Goal: Information Seeking & Learning: Learn about a topic

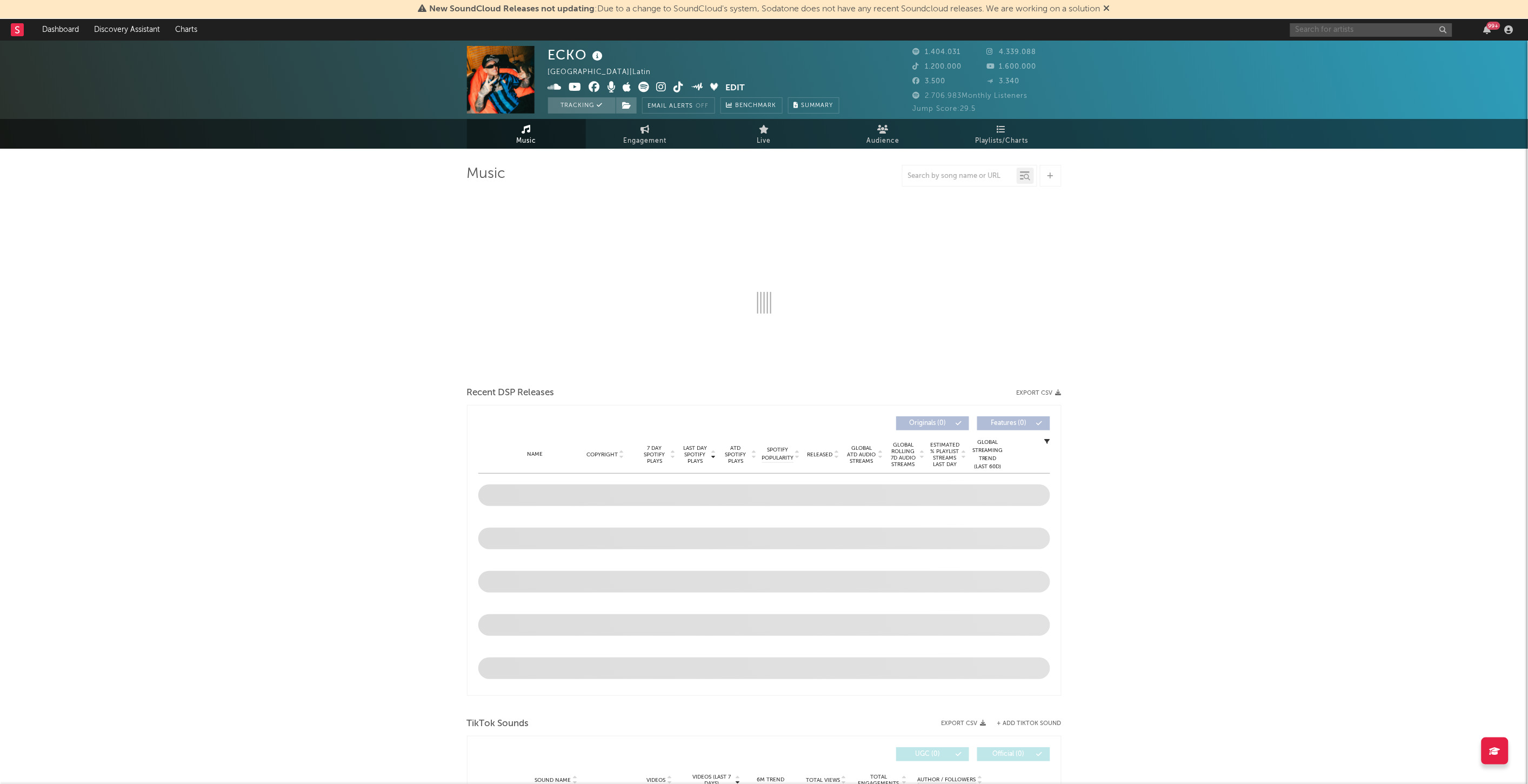
click at [1384, 27] on input "text" at bounding box center [1371, 30] width 163 height 13
select select "6m"
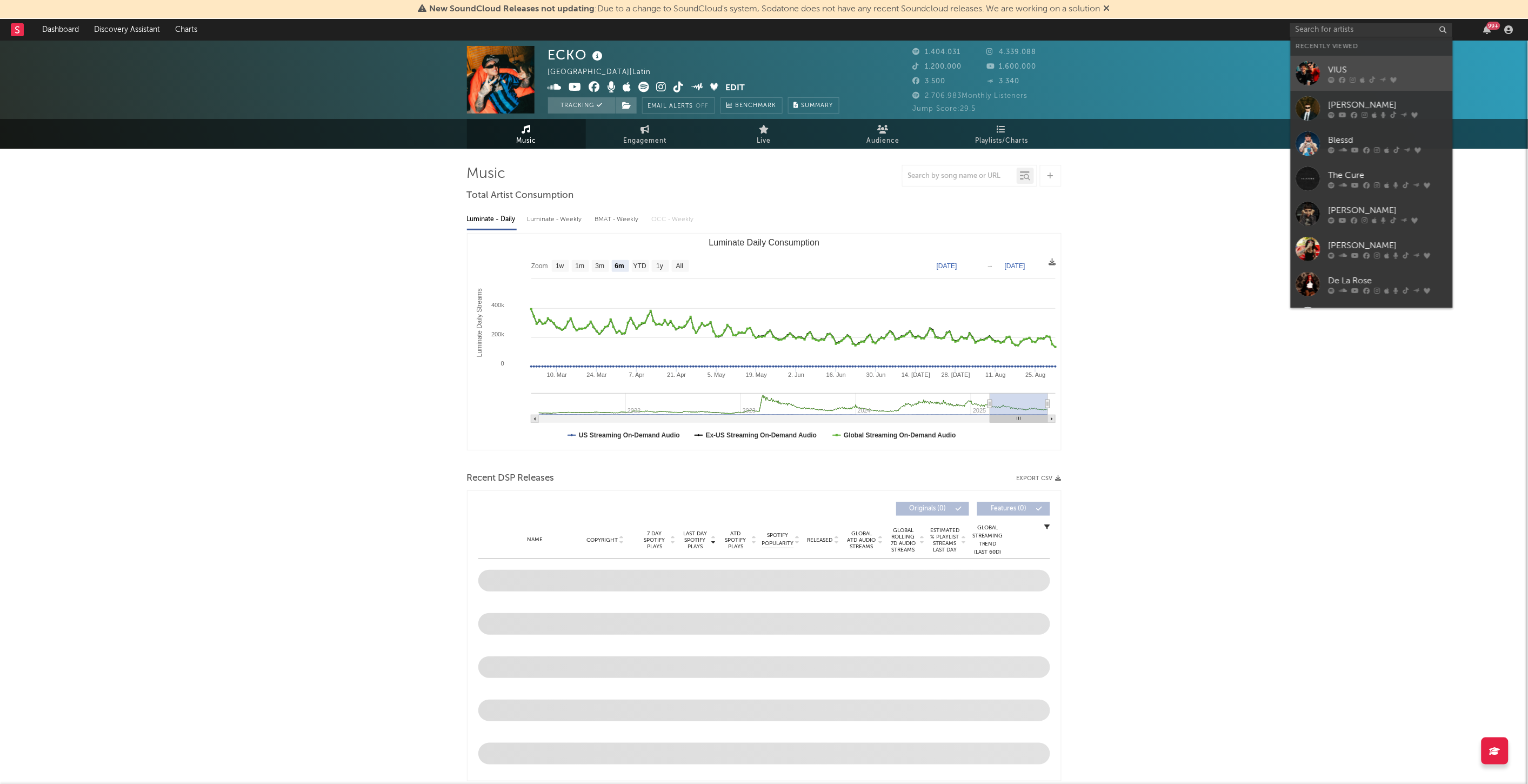
click at [1353, 77] on icon at bounding box center [1353, 79] width 6 height 7
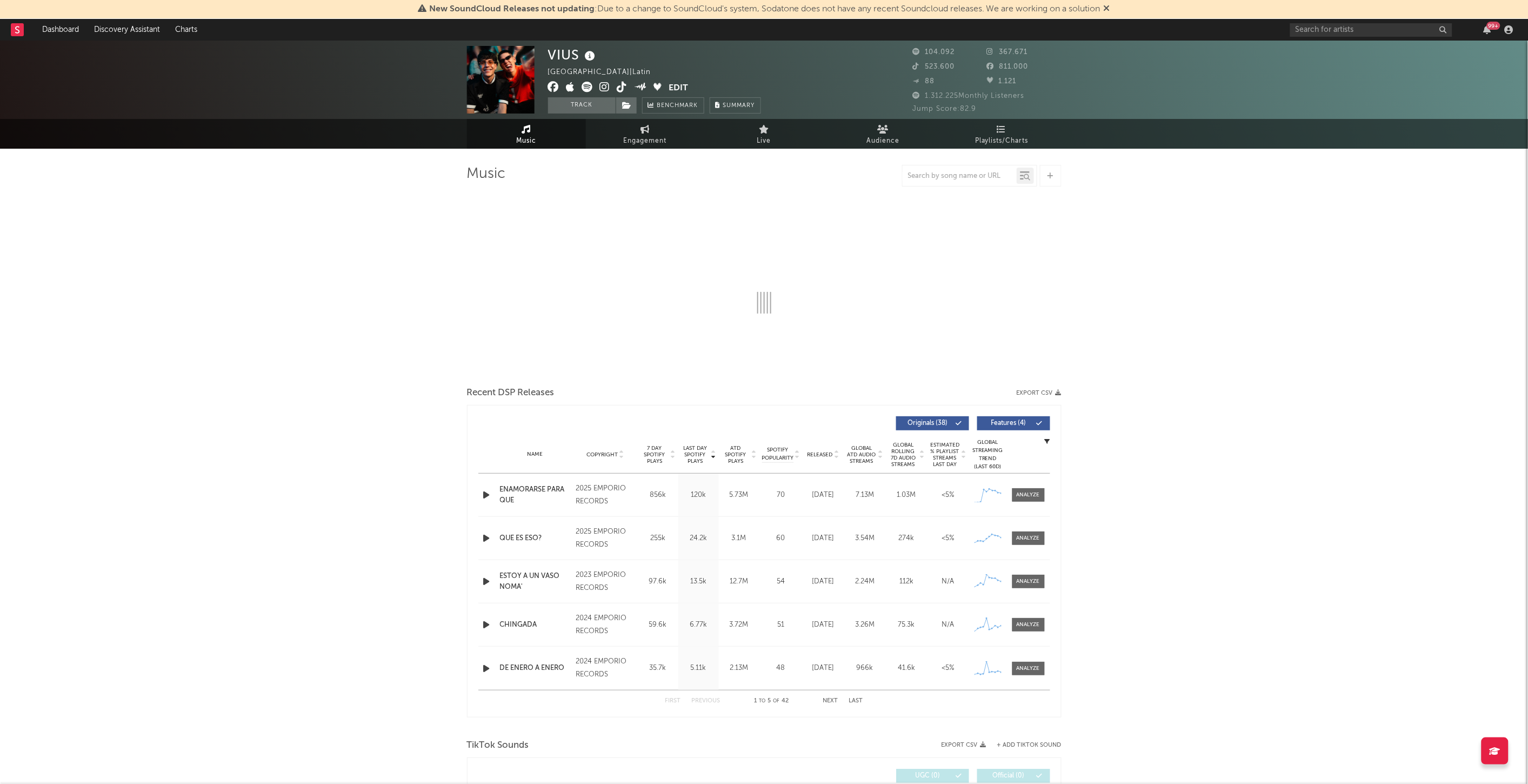
select select "6m"
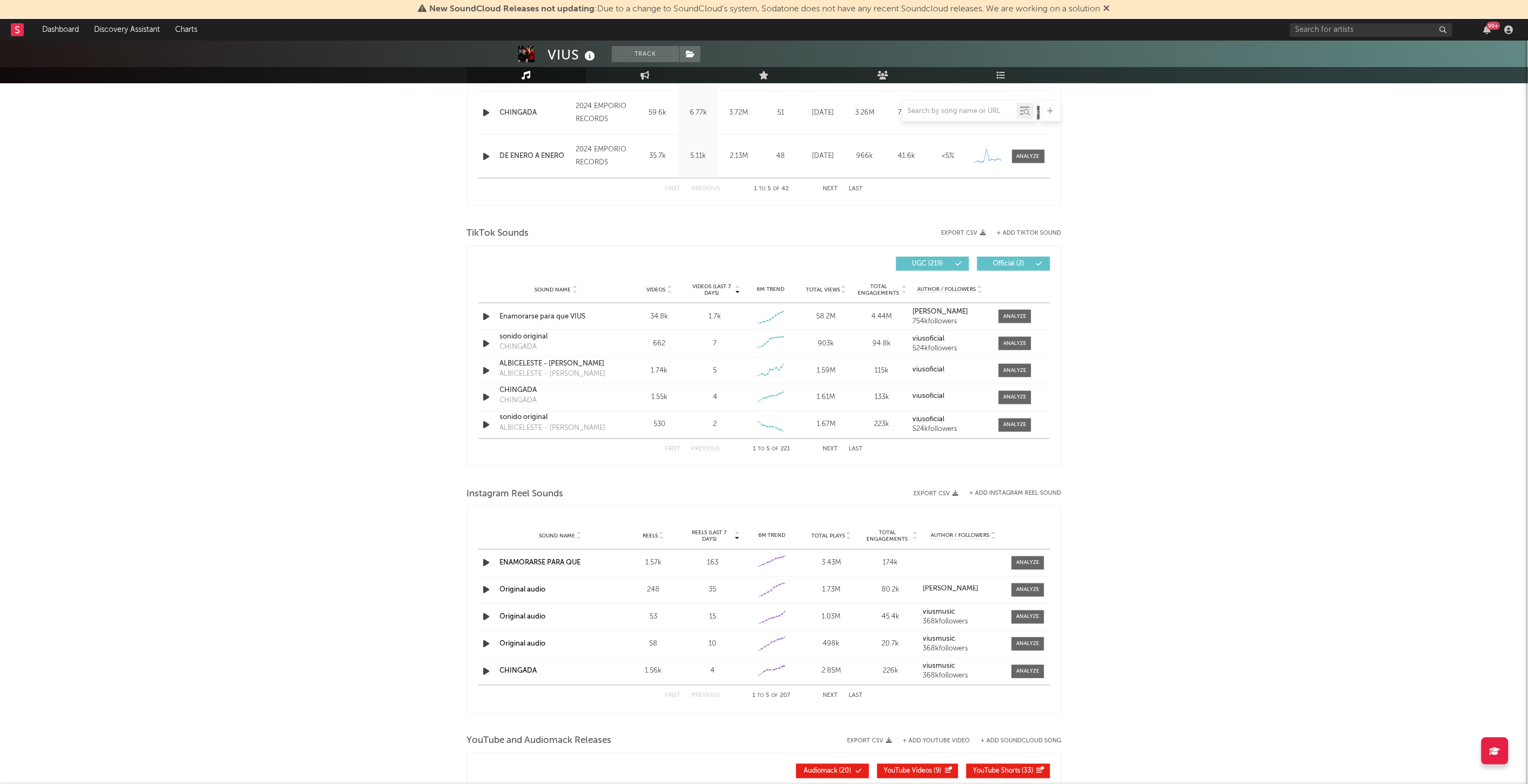
scroll to position [600, 0]
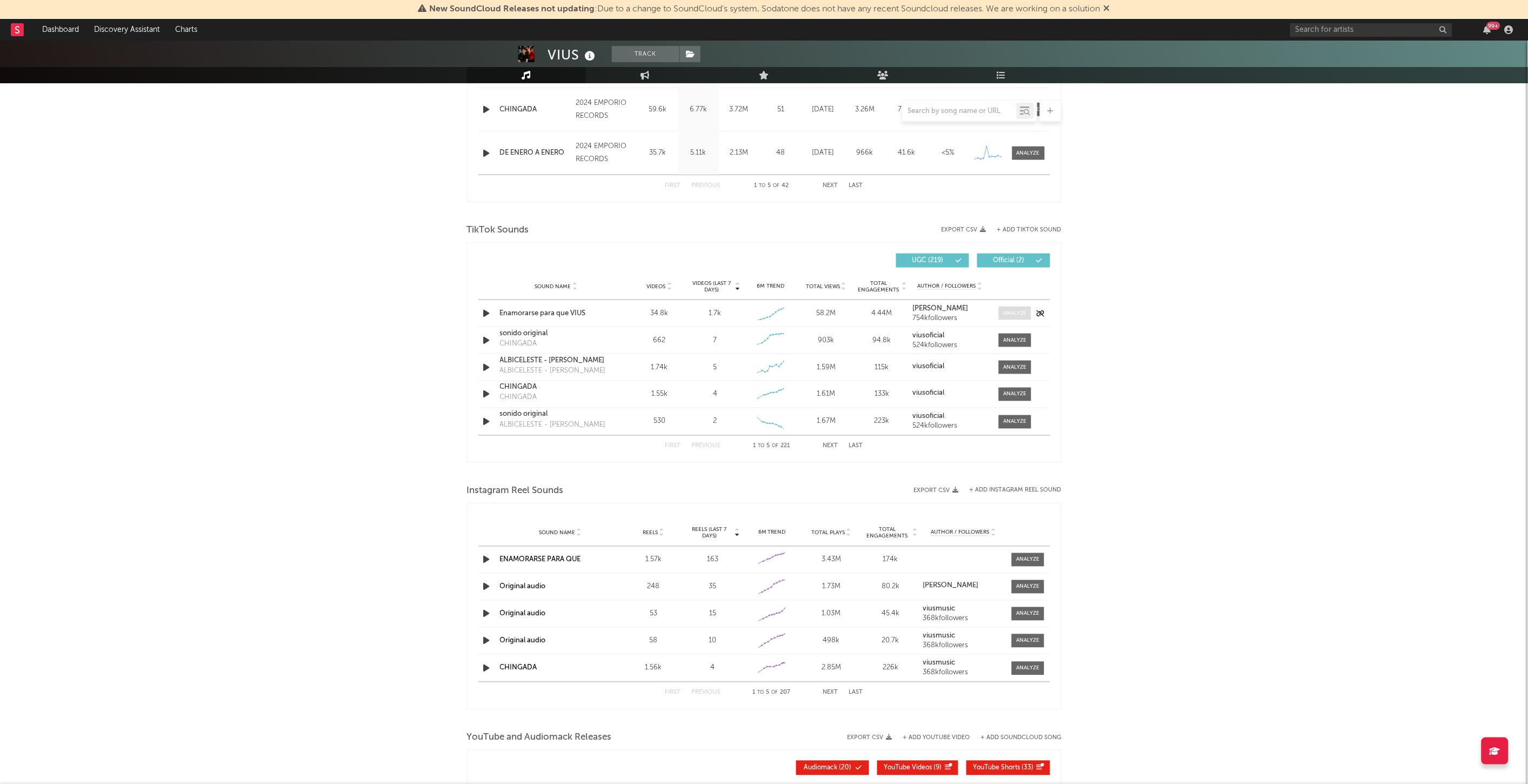
click at [1020, 311] on div at bounding box center [1015, 313] width 23 height 8
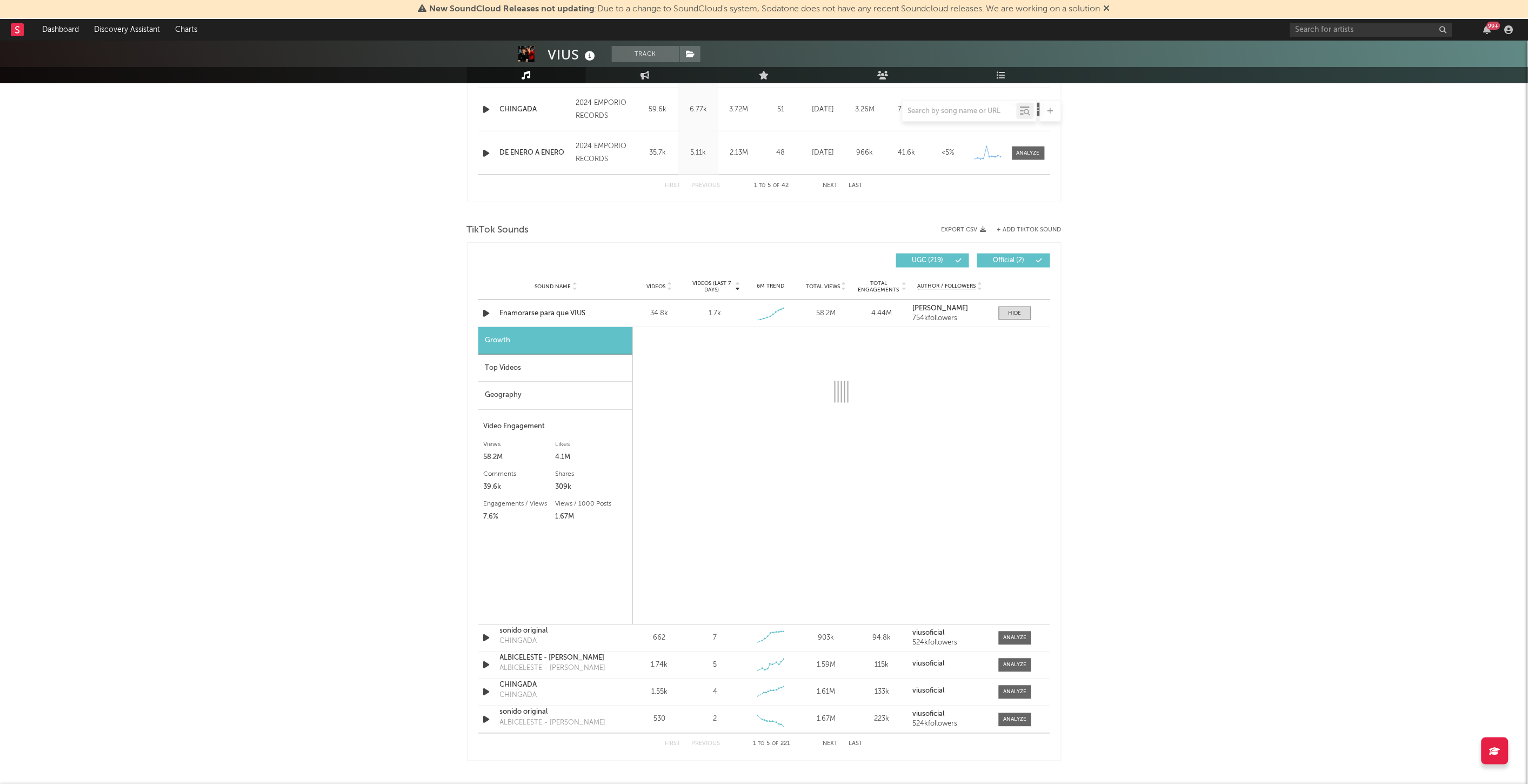
select select "1w"
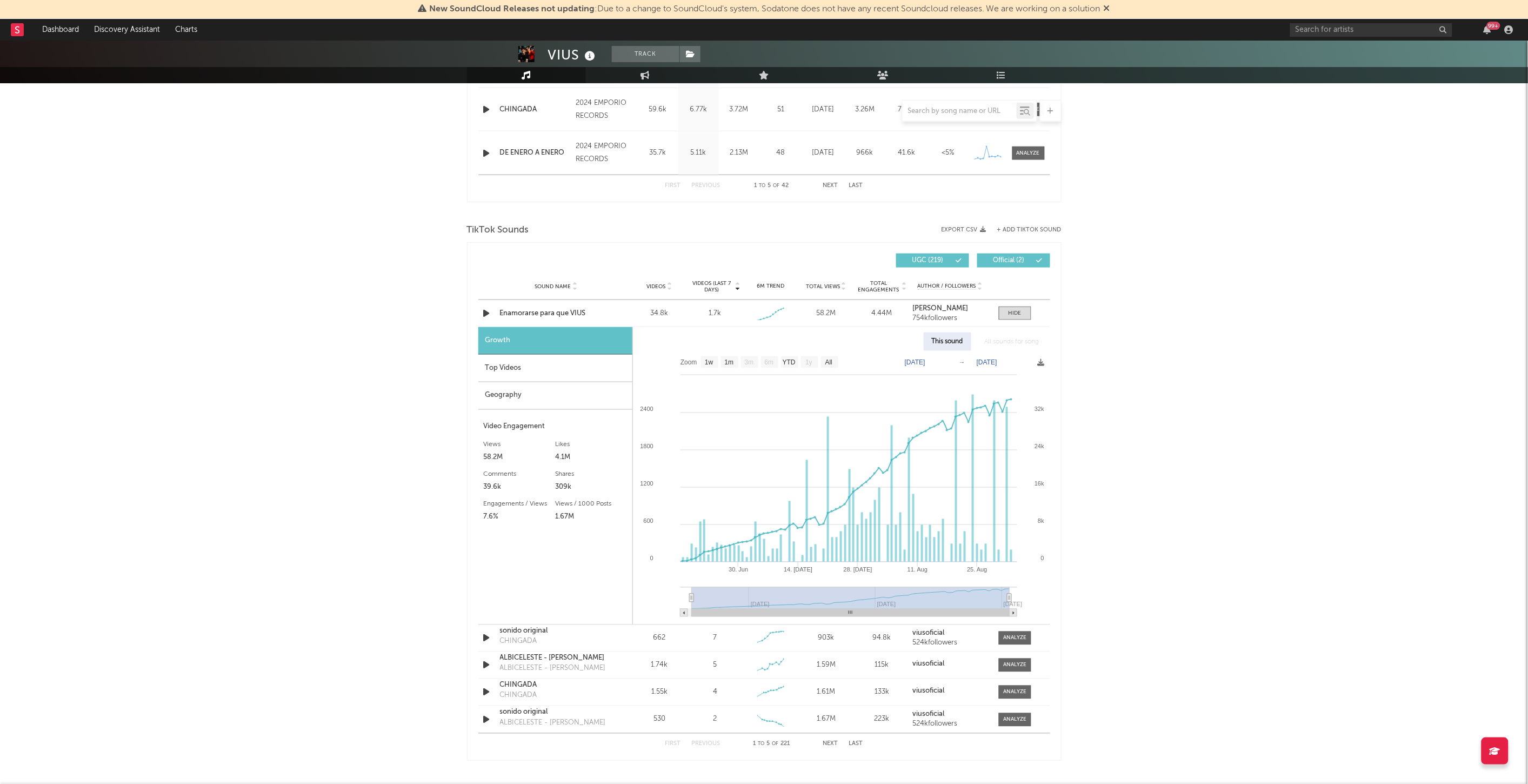
click at [558, 368] on div "Top Videos" at bounding box center [555, 368] width 154 height 28
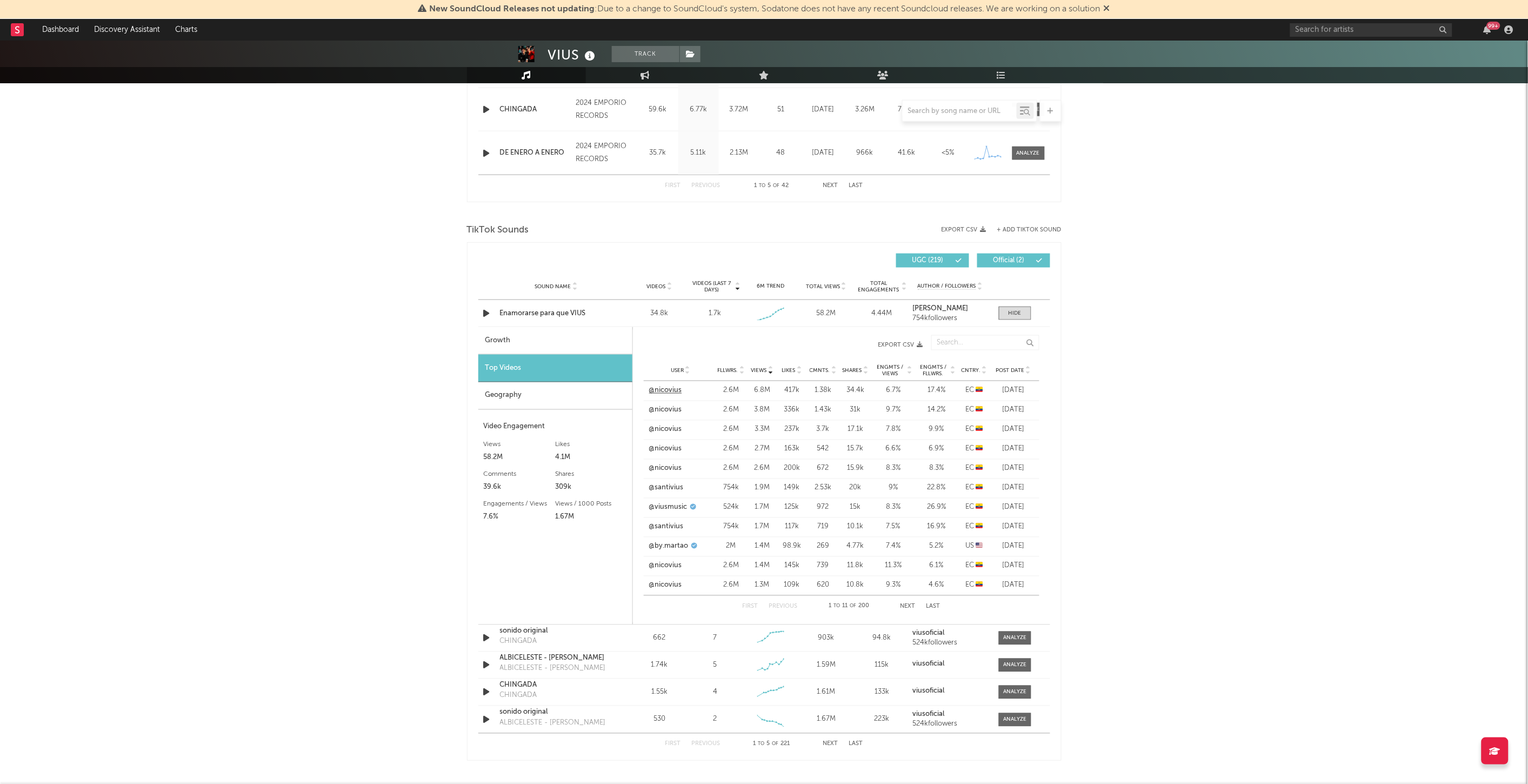
click at [661, 387] on link "@nicovius" at bounding box center [666, 391] width 33 height 11
